Goal: Task Accomplishment & Management: Manage account settings

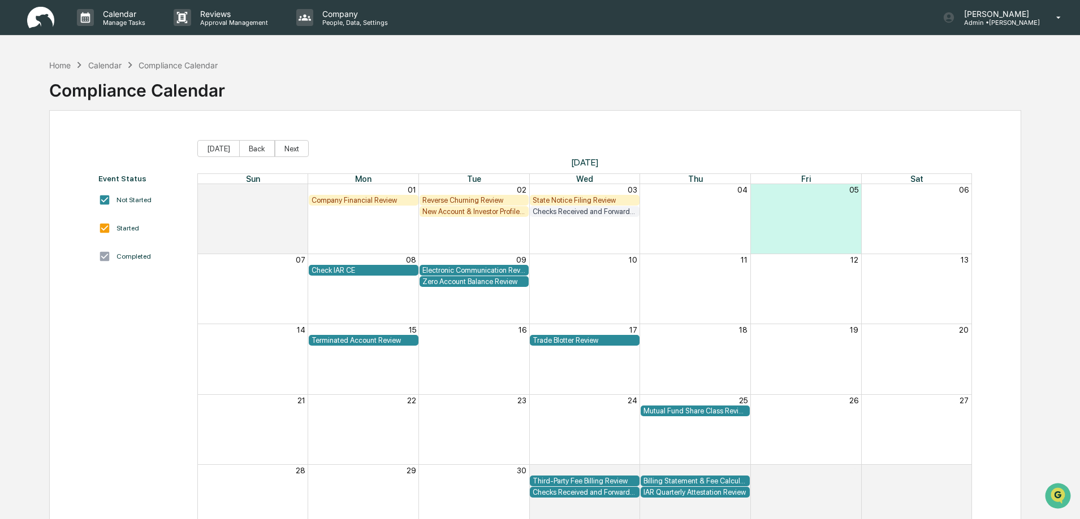
click at [248, 159] on span "[DATE]" at bounding box center [584, 162] width 775 height 11
click at [250, 152] on button "Back" at bounding box center [257, 148] width 36 height 17
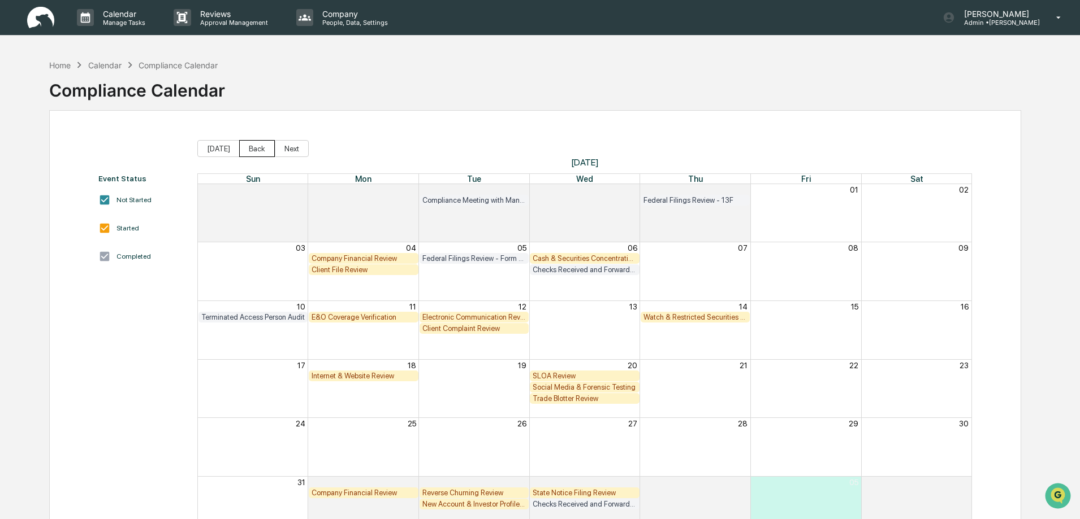
click at [250, 152] on button "Back" at bounding box center [257, 148] width 36 height 17
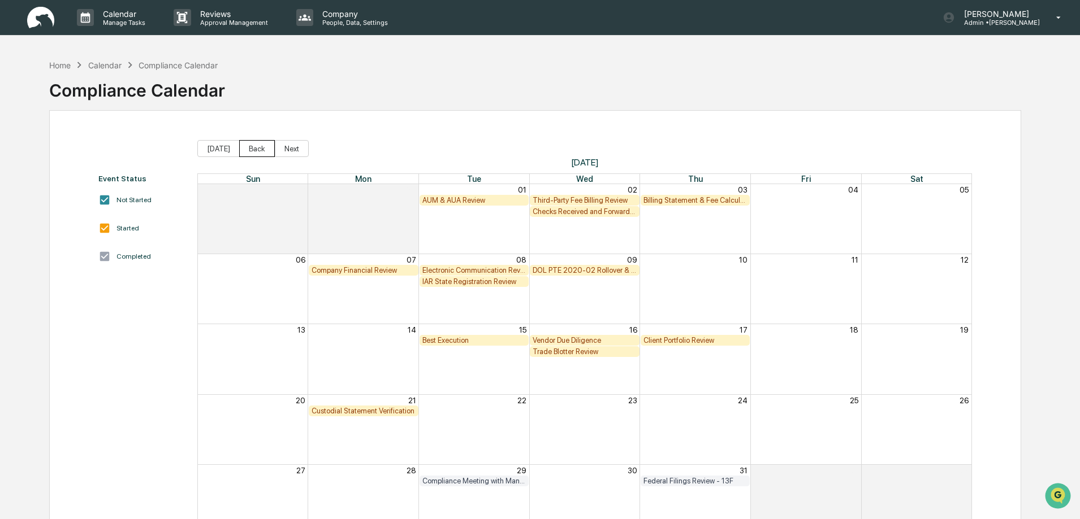
click at [251, 153] on button "Back" at bounding box center [257, 148] width 36 height 17
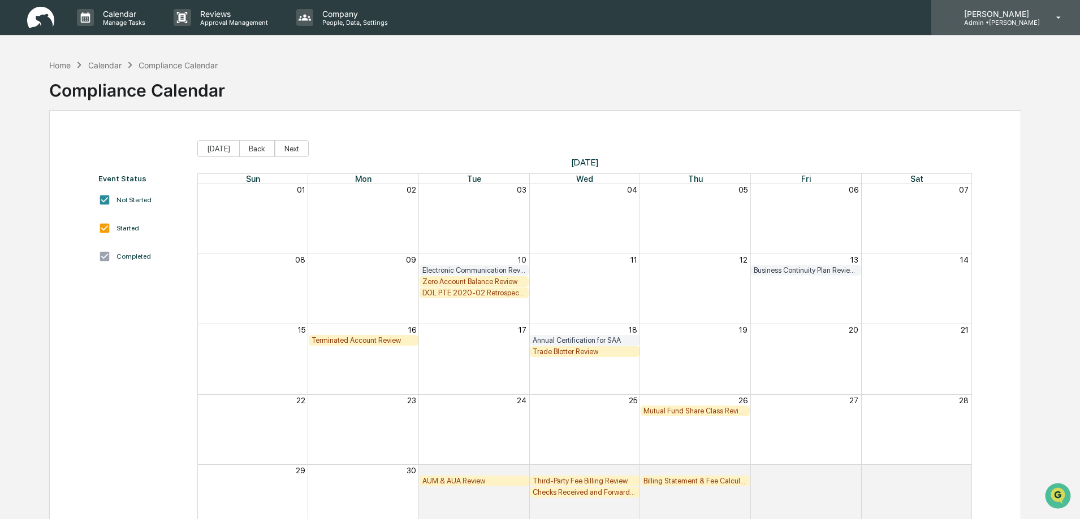
click at [1012, 18] on p "[PERSON_NAME]" at bounding box center [997, 14] width 85 height 10
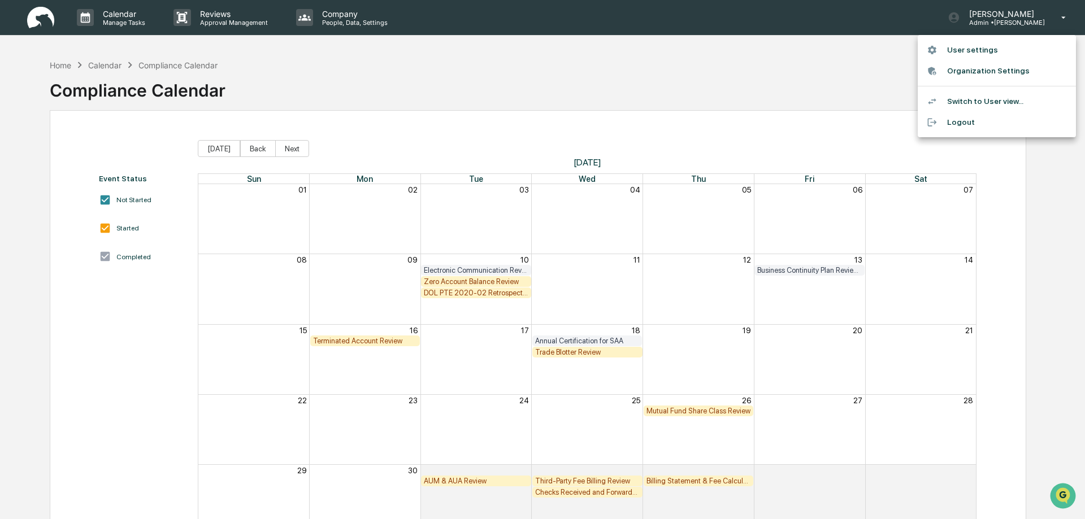
click at [963, 121] on li "Logout" at bounding box center [997, 122] width 158 height 21
